Goal: Communication & Community: Answer question/provide support

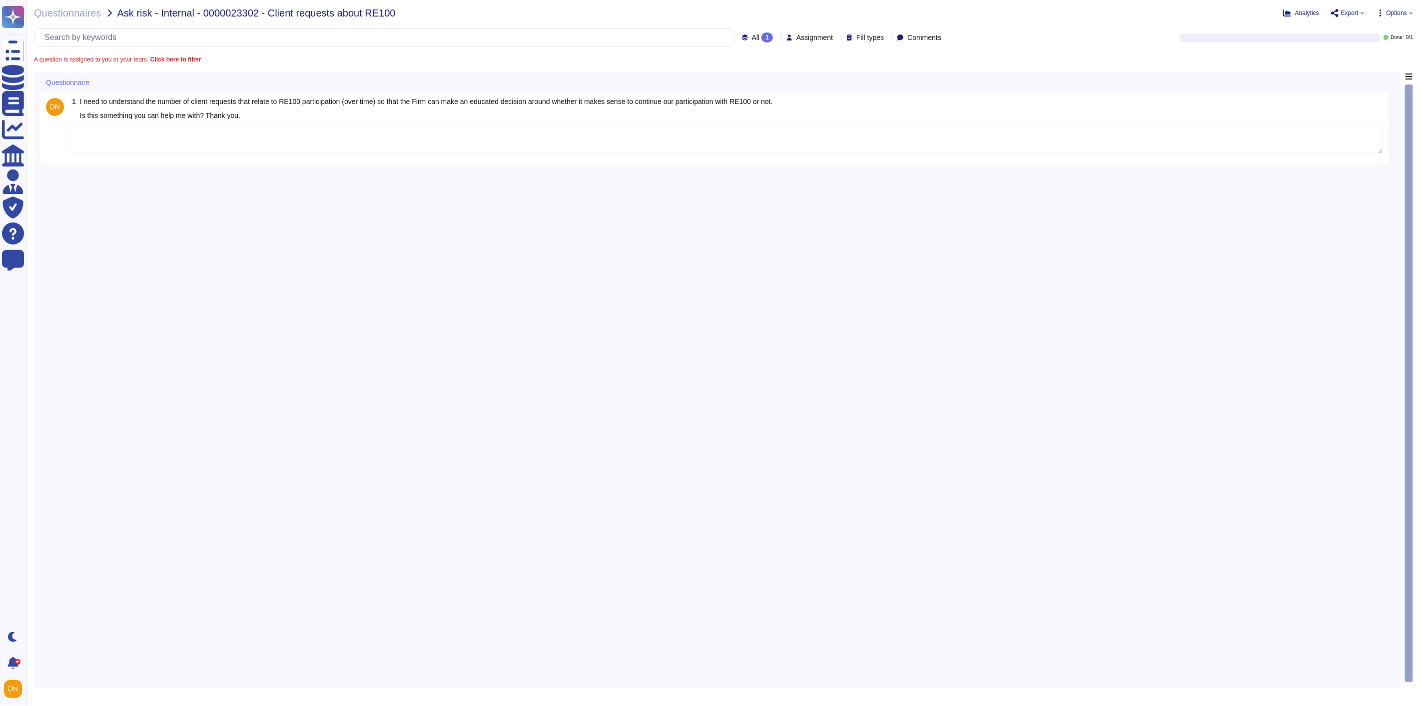
click at [288, 141] on textarea at bounding box center [725, 138] width 1315 height 31
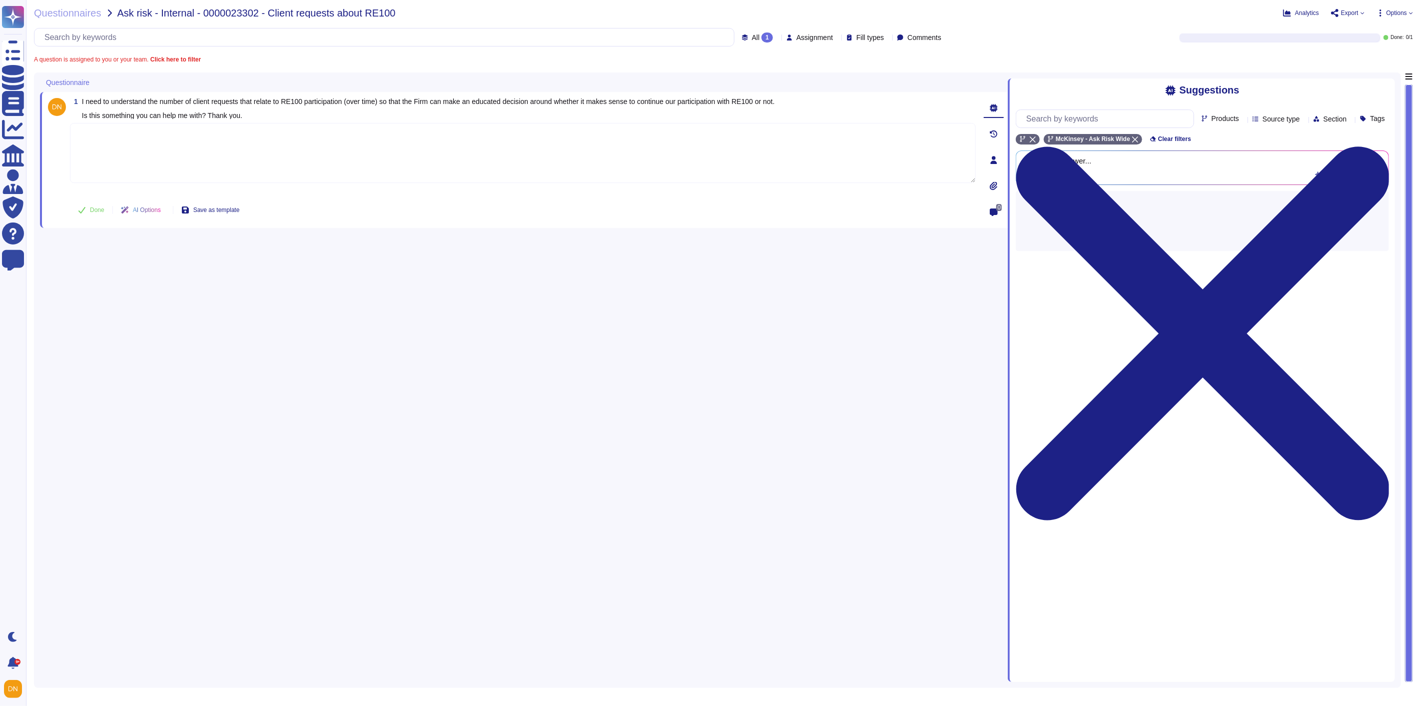
paste textarea "Thank you for your patience on this matter. As mentioned earlier, we are not tr…"
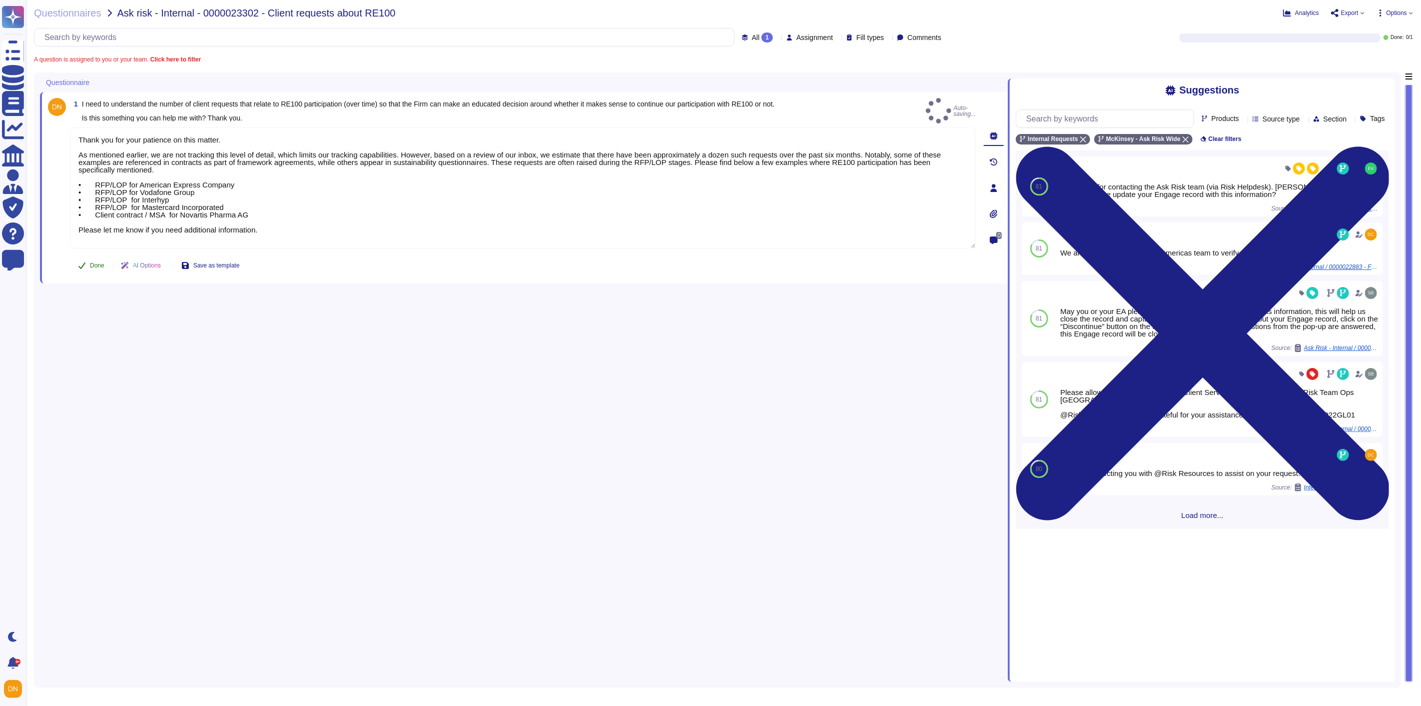
type textarea "Thank you for your patience on this matter. As mentioned earlier, we are not tr…"
click at [94, 262] on span "Done" at bounding box center [97, 265] width 14 height 6
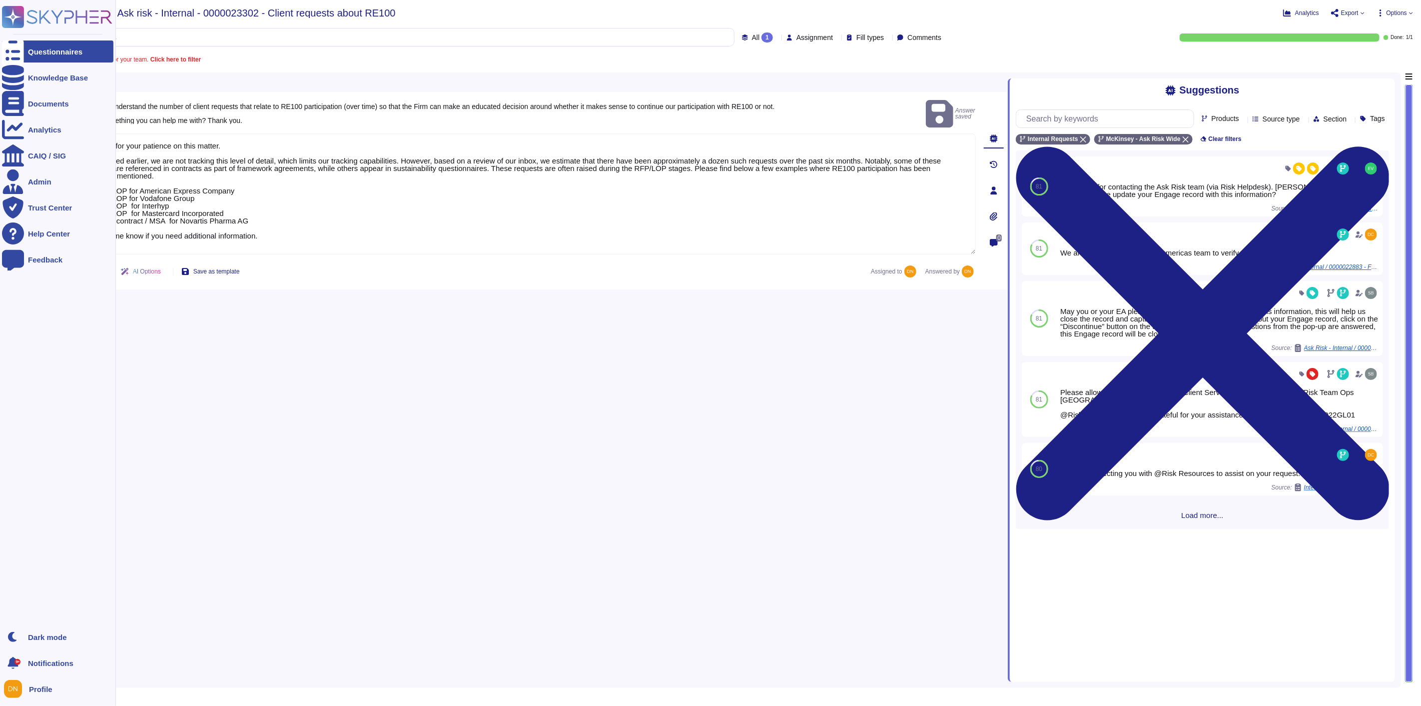
click at [21, 57] on div at bounding box center [13, 51] width 22 height 22
